Goal: Task Accomplishment & Management: Use online tool/utility

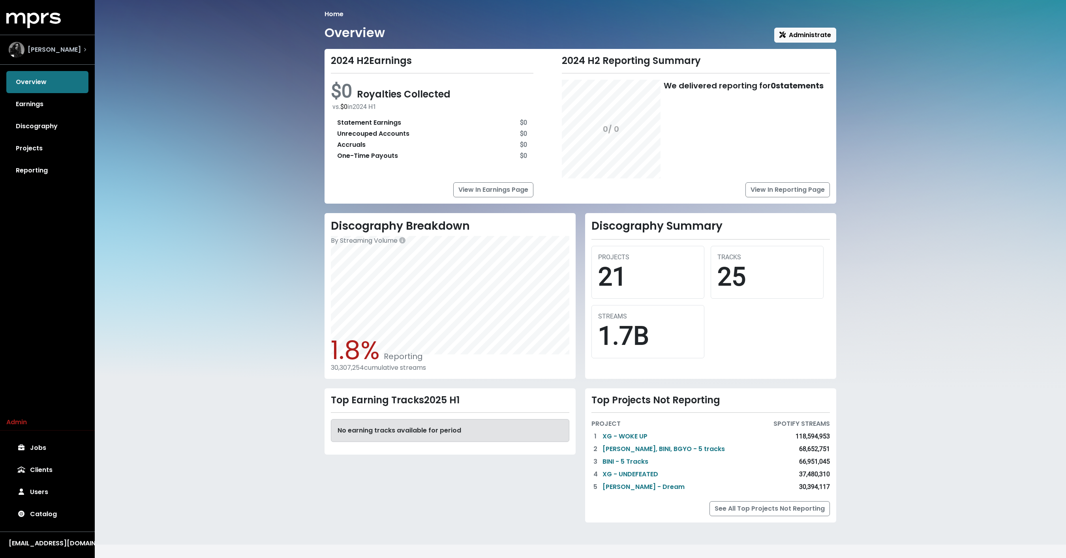
click at [56, 47] on span "[PERSON_NAME]" at bounding box center [54, 49] width 53 height 9
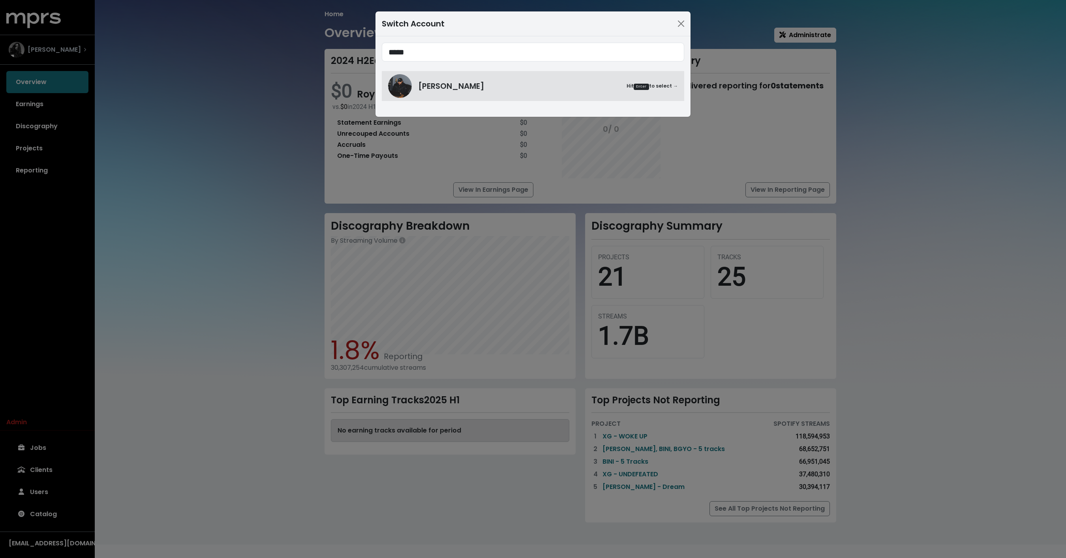
type input "*****"
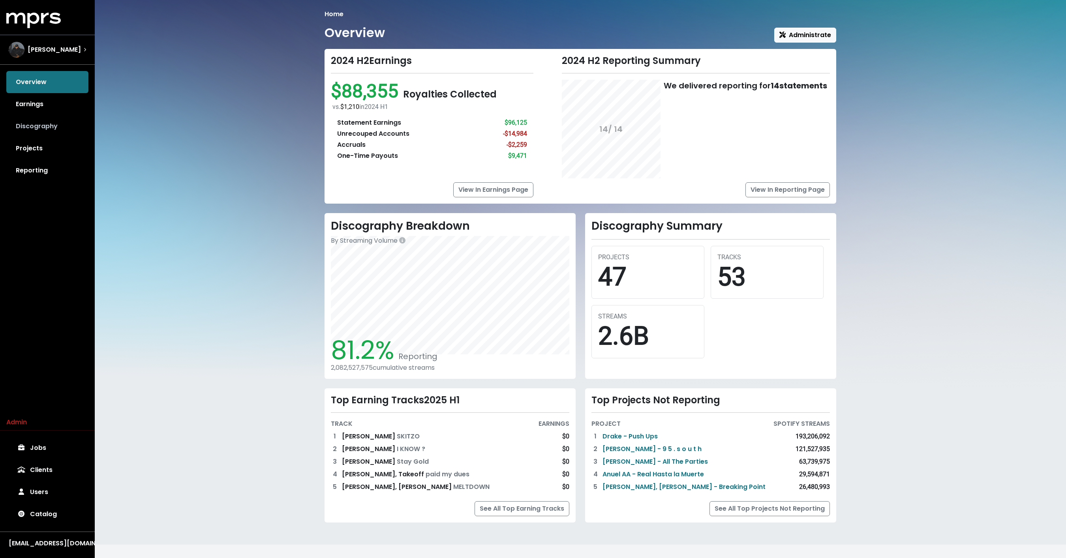
click at [43, 118] on link "Discography" at bounding box center [47, 126] width 82 height 22
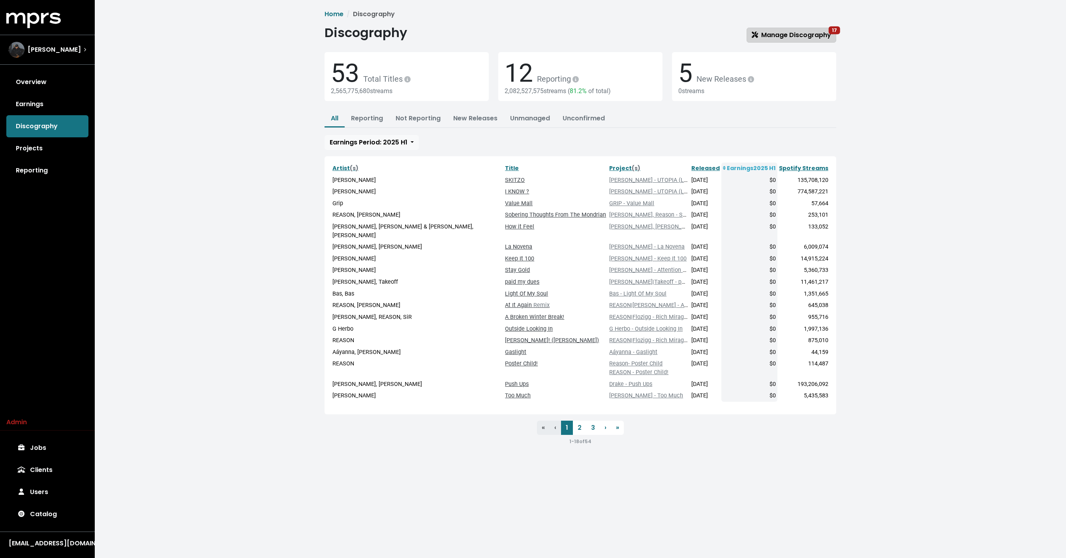
click at [774, 35] on span "Manage Discography 17" at bounding box center [791, 34] width 79 height 9
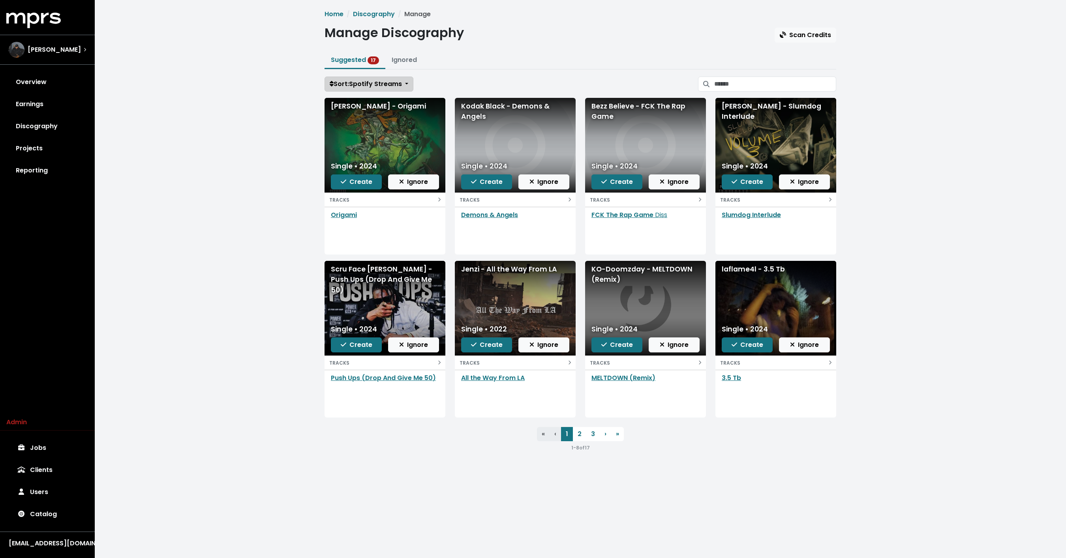
click at [391, 85] on span "Sort: Spotify Streams" at bounding box center [366, 83] width 72 height 9
click at [367, 124] on link "Date Added" at bounding box center [358, 126] width 66 height 13
click at [356, 84] on span "Sort: Date Added" at bounding box center [359, 83] width 58 height 9
click at [289, 171] on div "Home Discography Manage Manage Discography Scan Credits Suggested 17 Ignored So…" at bounding box center [580, 234] width 971 height 468
click at [741, 87] on input "Search suggested projects" at bounding box center [775, 84] width 122 height 15
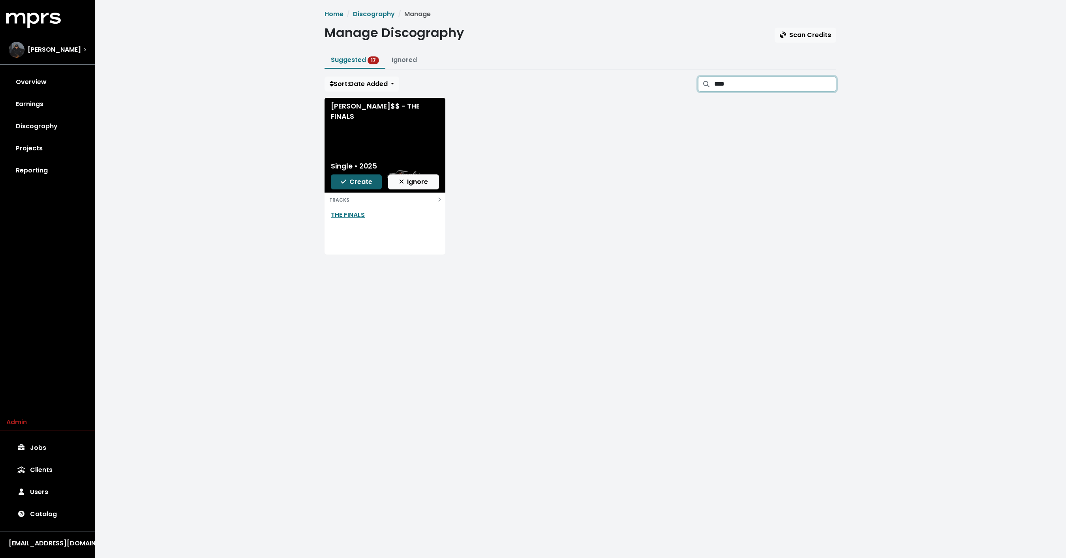
type input "****"
click at [359, 182] on span "Create" at bounding box center [357, 181] width 32 height 9
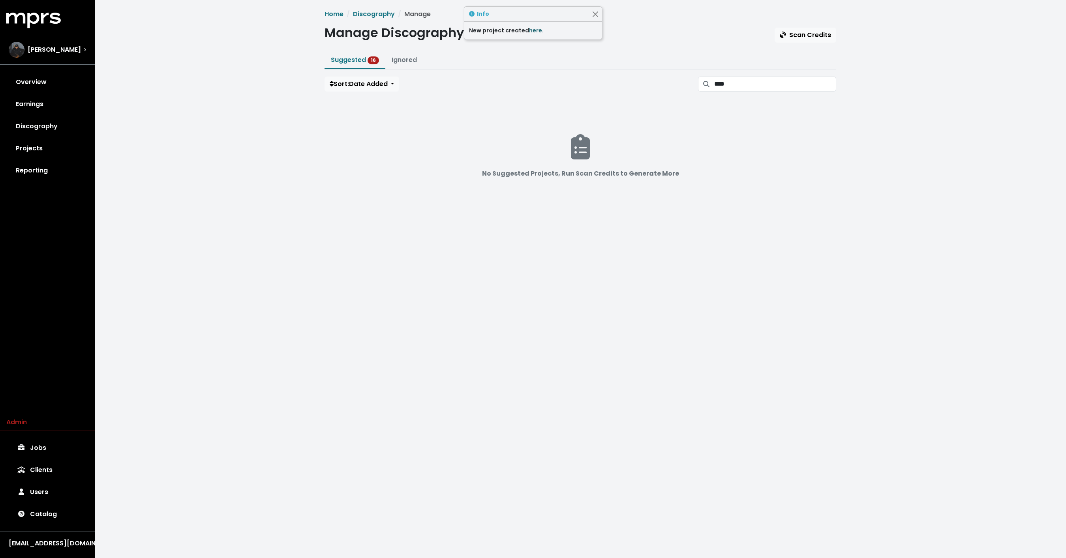
click at [532, 29] on link "here." at bounding box center [536, 30] width 15 height 8
